Goal: Task Accomplishment & Management: Manage account settings

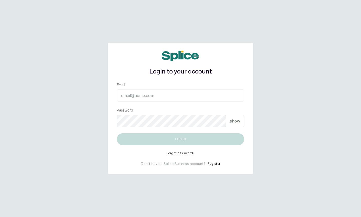
click at [173, 92] on input "Email" at bounding box center [180, 95] width 127 height 13
click at [147, 95] on input "Email" at bounding box center [180, 95] width 127 height 13
paste input "[URL][DOMAIN_NAME]"
type input "[URL][DOMAIN_NAME]"
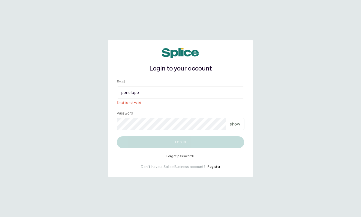
paste input "tolulope@gmail.com"
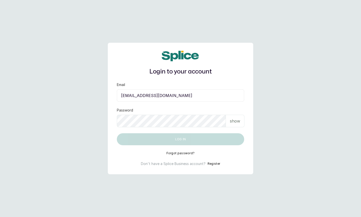
type input "penelopetolulope@gmail.com"
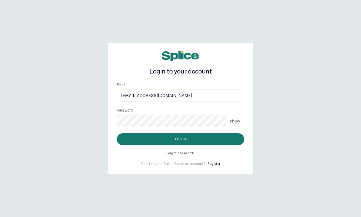
click at [231, 122] on p "show" at bounding box center [235, 121] width 10 height 6
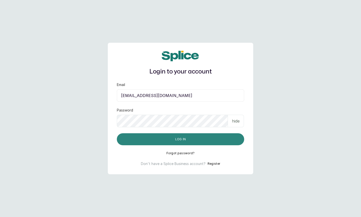
click at [162, 138] on button "Log in" at bounding box center [180, 140] width 127 height 12
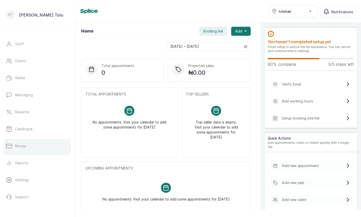
scroll to position [67, 0]
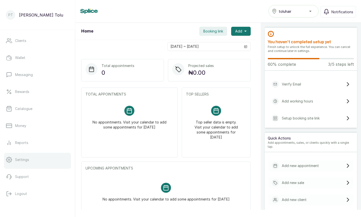
click at [29, 156] on link "Settings" at bounding box center [37, 160] width 67 height 14
